Goal: Manage account settings

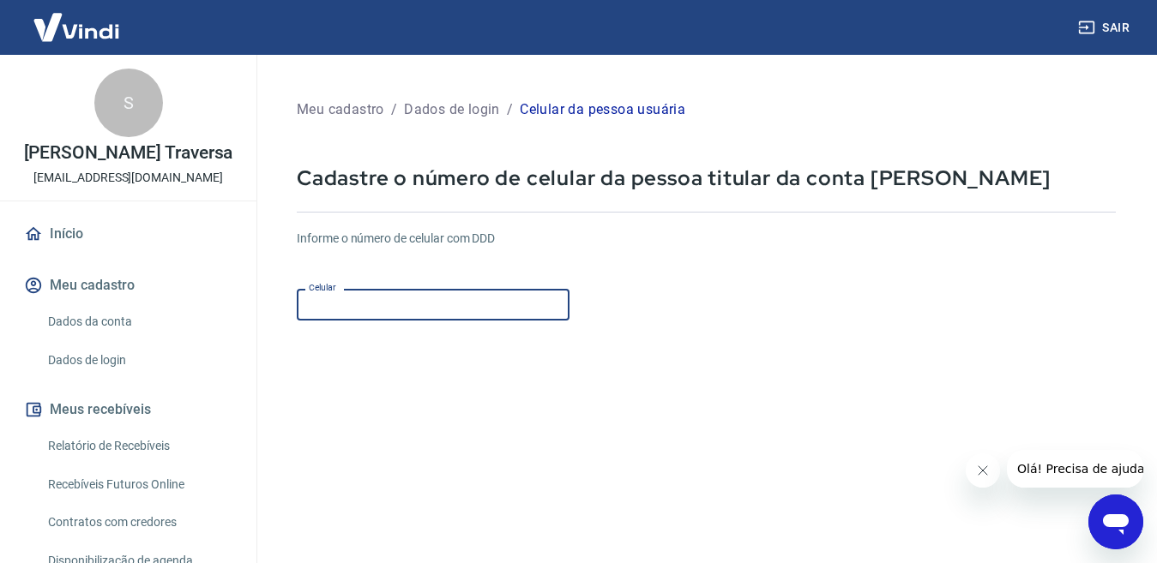
click at [530, 305] on input "Celular" at bounding box center [433, 305] width 273 height 32
type input "[PHONE_NUMBER]"
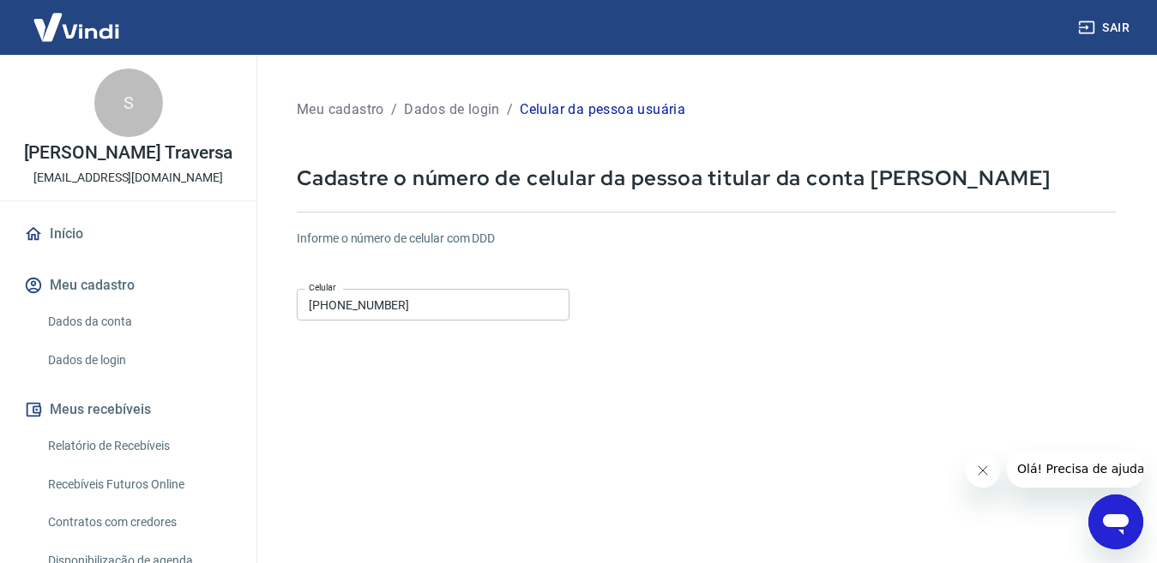
click at [914, 324] on div "Informe o número de celular com DDD Celular [PHONE_NUMBER] Celular" at bounding box center [706, 277] width 819 height 94
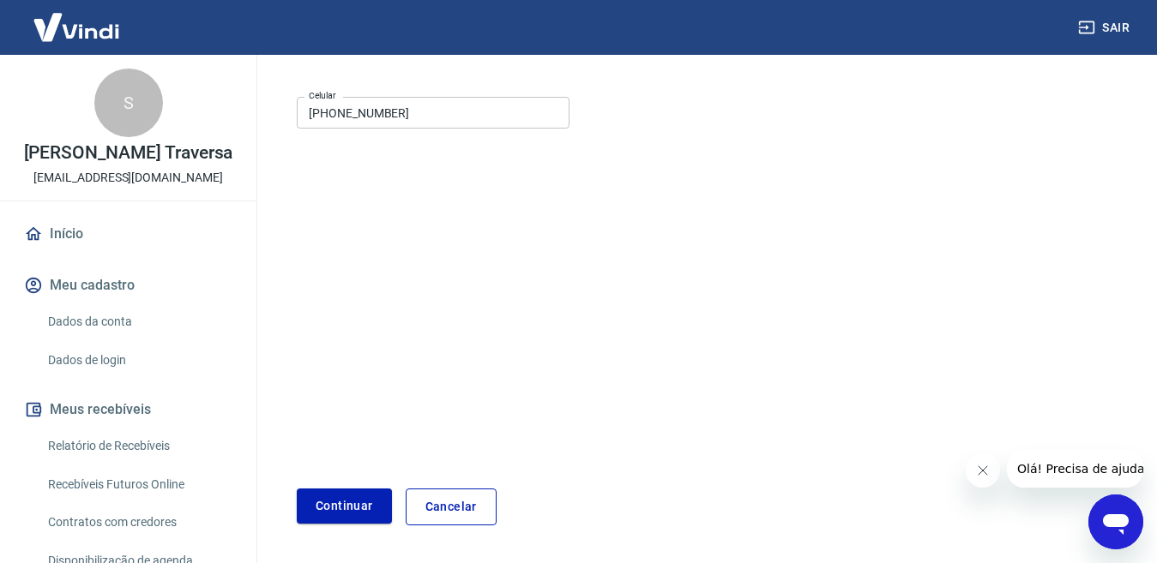
scroll to position [249, 0]
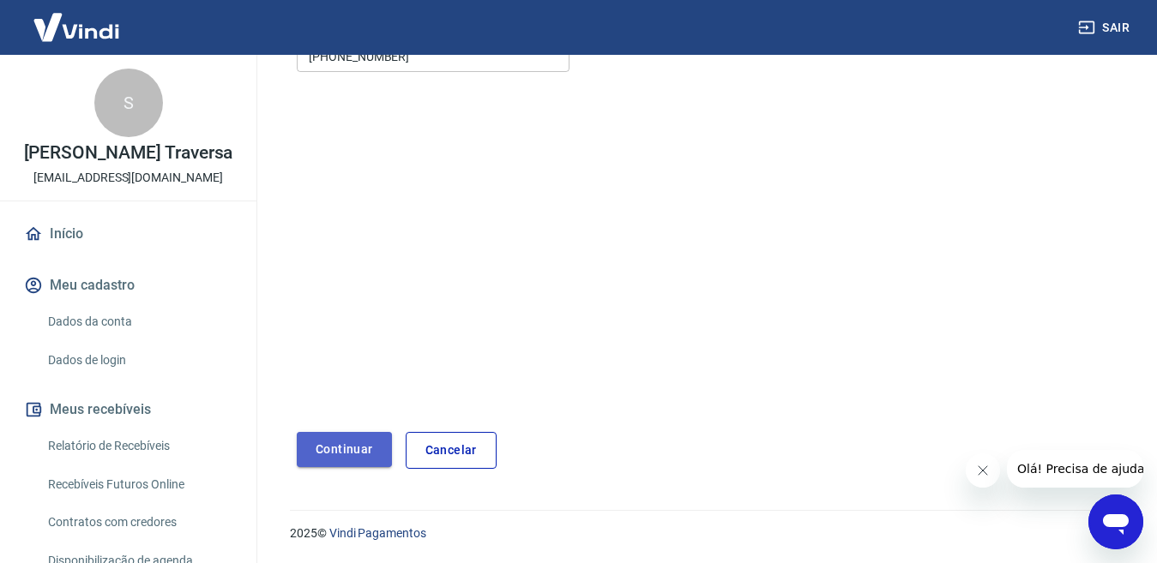
click at [328, 460] on button "Continuar" at bounding box center [344, 449] width 95 height 35
